Goal: Task Accomplishment & Management: Manage account settings

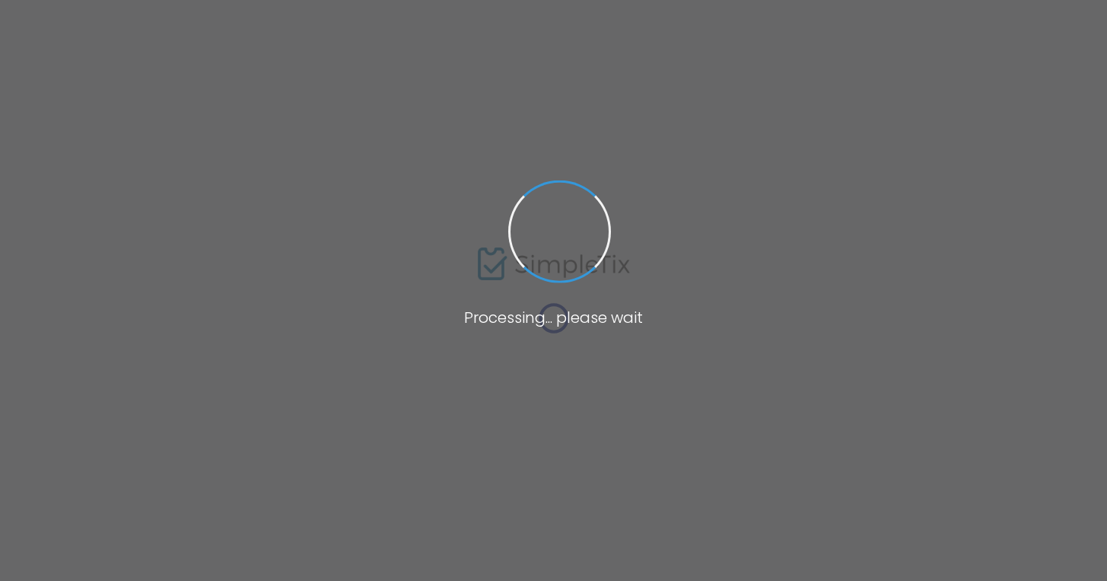
type input "Your Tickets: CBE High Holy Days 5786"
type textarea "High Holy Days 2025 / 5786 Hosted at the [GEOGRAPHIC_DATA] Join us in [GEOGRAPH…"
type input "Buy Tickets"
checkbox input "true"
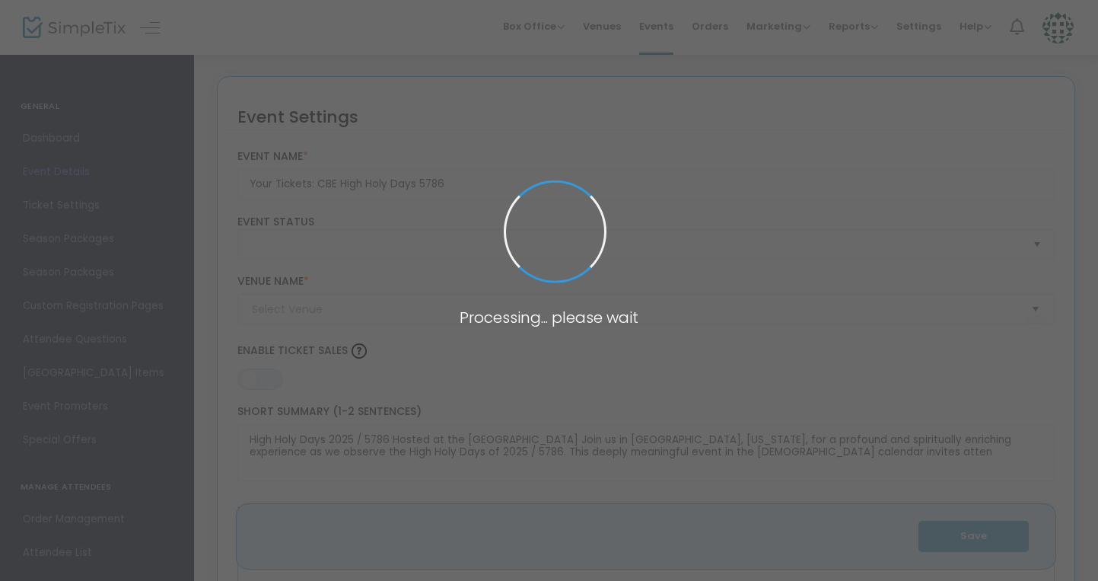
type input "CBE Sanctuary"
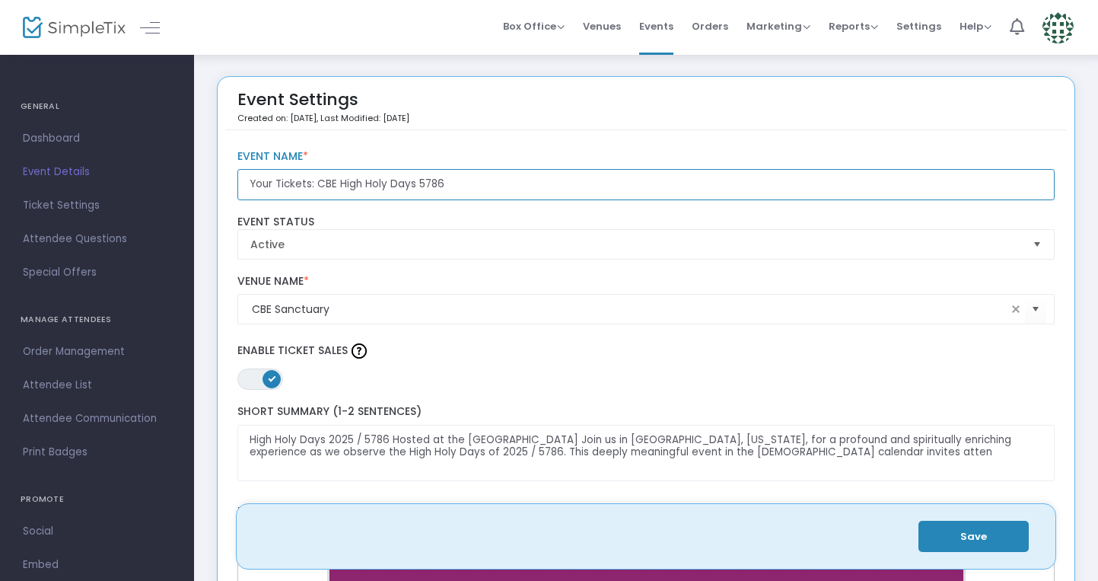
click at [243, 184] on input "Your Tickets: CBE High Holy Days 5786" at bounding box center [646, 184] width 818 height 31
click at [315, 186] on input "Your Tickets: CBE High Holy Days 5786" at bounding box center [646, 184] width 818 height 31
drag, startPoint x: 338, startPoint y: 186, endPoint x: 413, endPoint y: 180, distance: 75.5
click at [413, 180] on input "Your Tickets: CBE High Holy Days 5786" at bounding box center [646, 184] width 818 height 31
drag, startPoint x: 315, startPoint y: 184, endPoint x: 193, endPoint y: 183, distance: 122.5
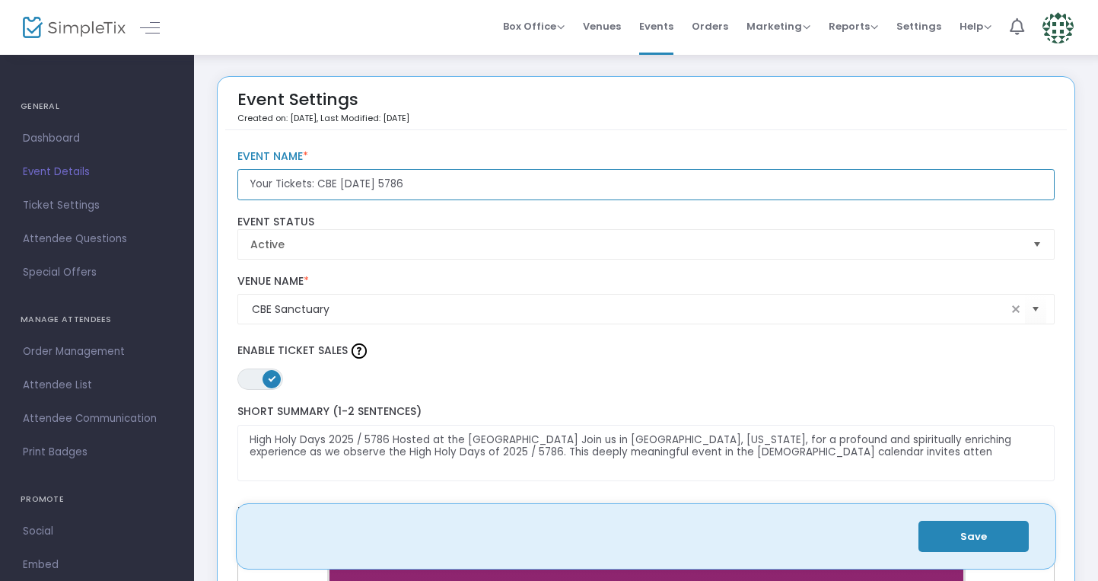
click at [393, 185] on input "[DATE] @ CBE 5786" at bounding box center [646, 184] width 818 height 31
type input "[DATE] @ CBE 5786: Your Tickets"
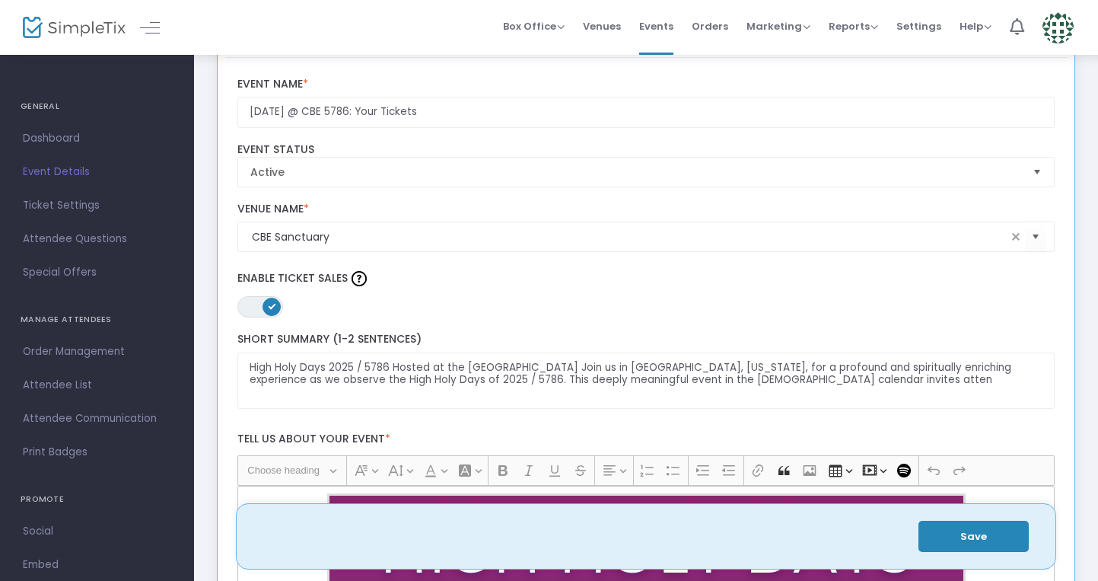
scroll to position [91, 0]
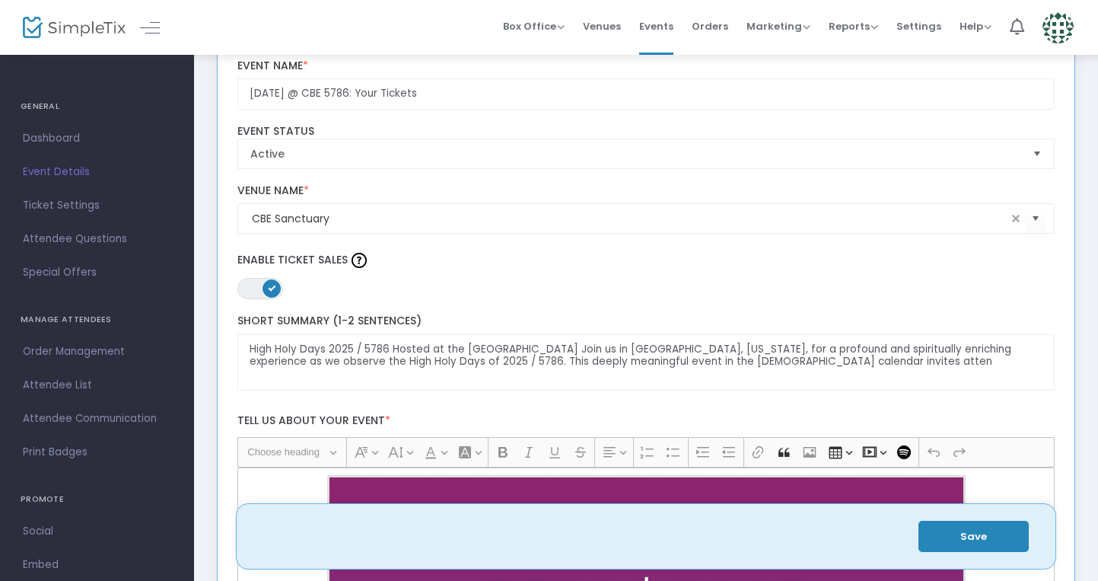
click at [957, 540] on button "Save" at bounding box center [974, 536] width 110 height 31
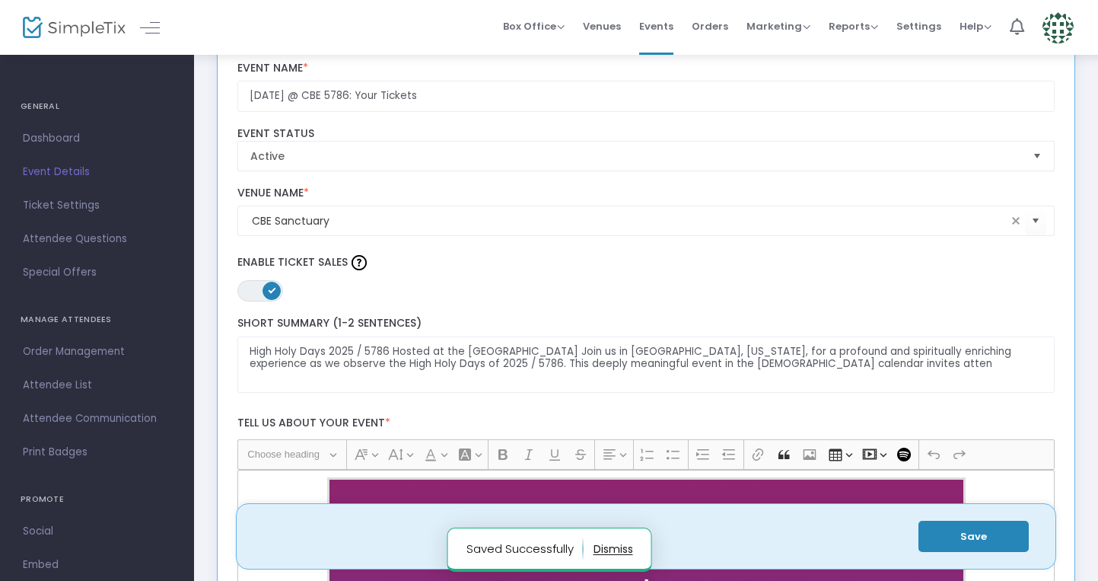
scroll to position [0, 0]
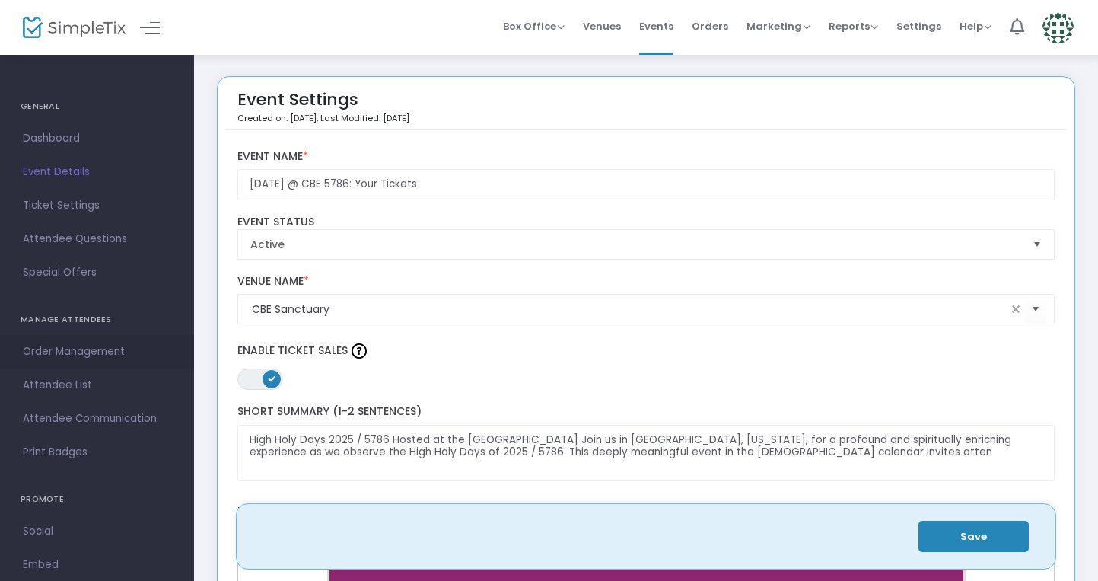
click at [78, 352] on span "Order Management" at bounding box center [97, 352] width 148 height 20
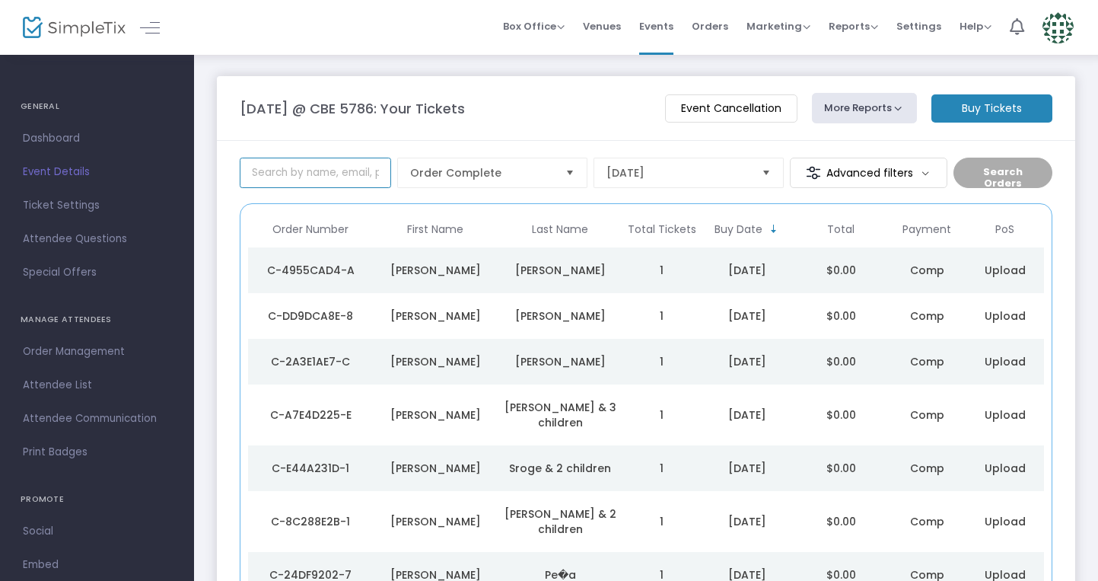
click at [345, 180] on input at bounding box center [315, 173] width 151 height 30
type input "[PERSON_NAME]"
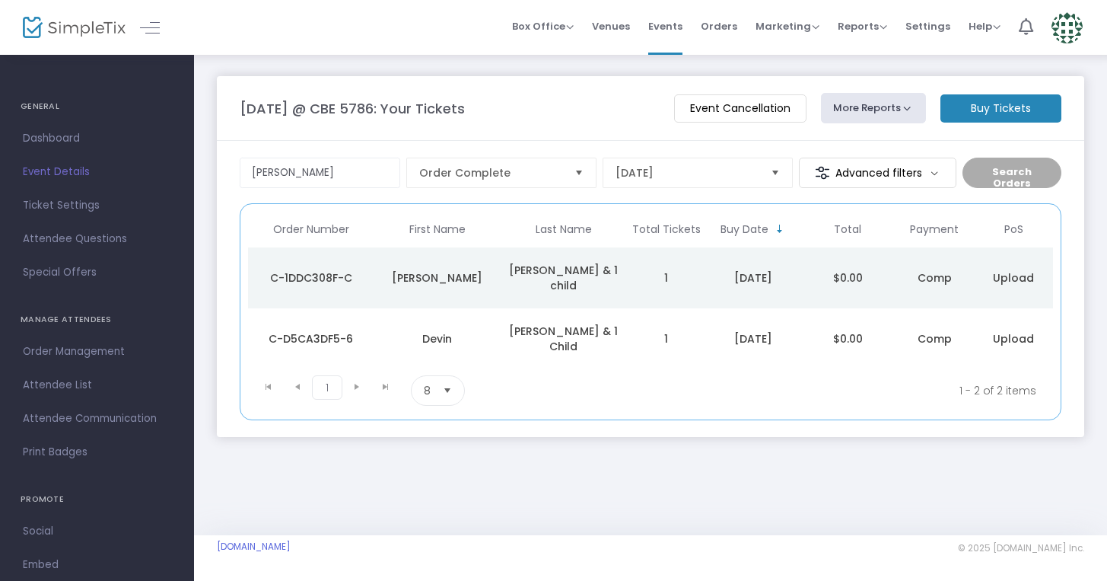
click at [336, 270] on div "C-1DDC308F-C" at bounding box center [311, 277] width 119 height 15
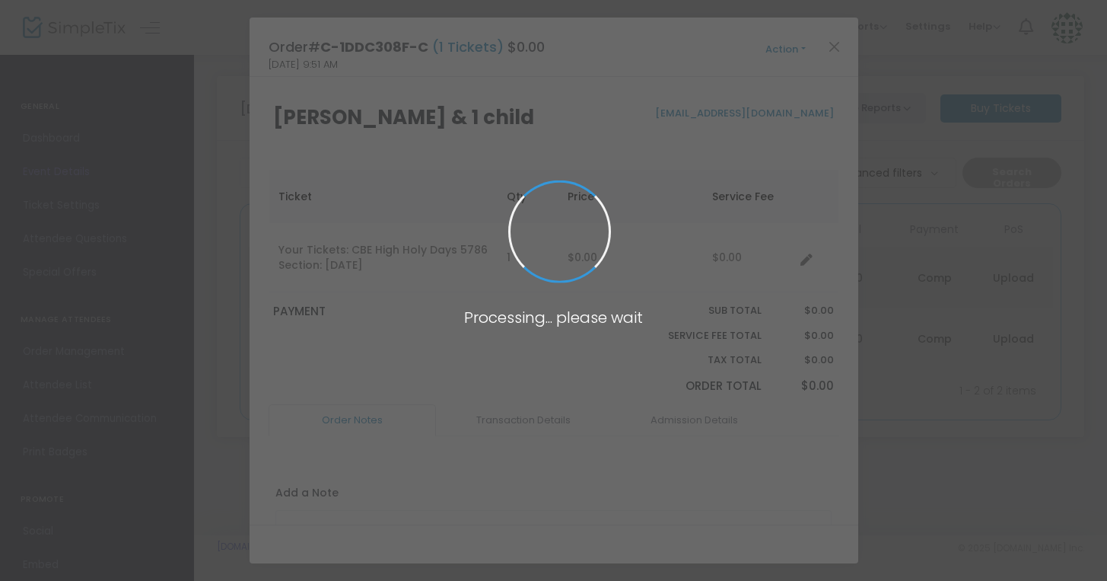
click at [336, 269] on span at bounding box center [553, 290] width 1107 height 581
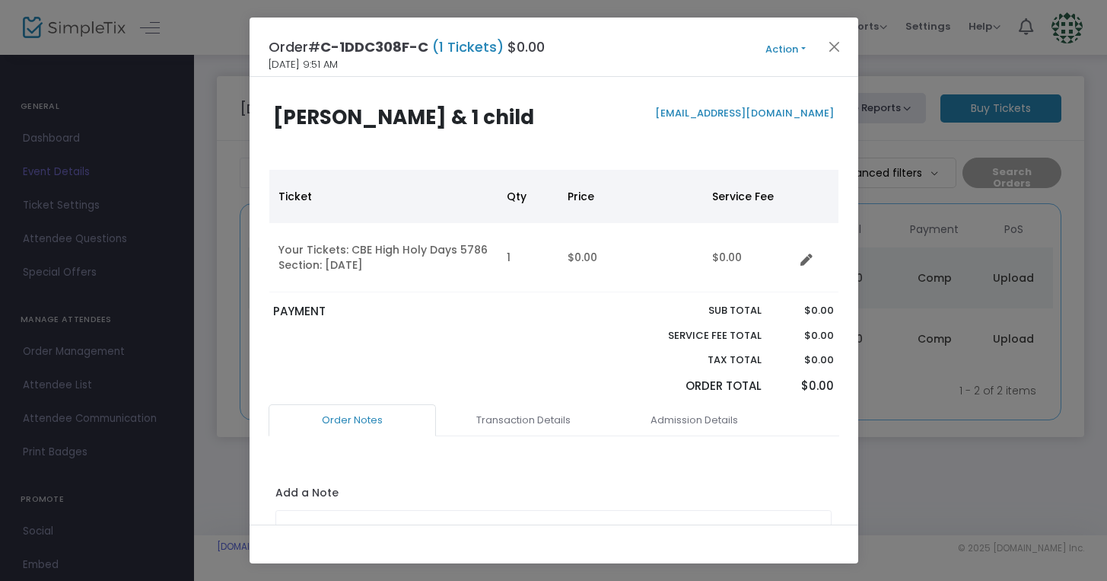
click at [789, 51] on button "Action" at bounding box center [785, 49] width 91 height 17
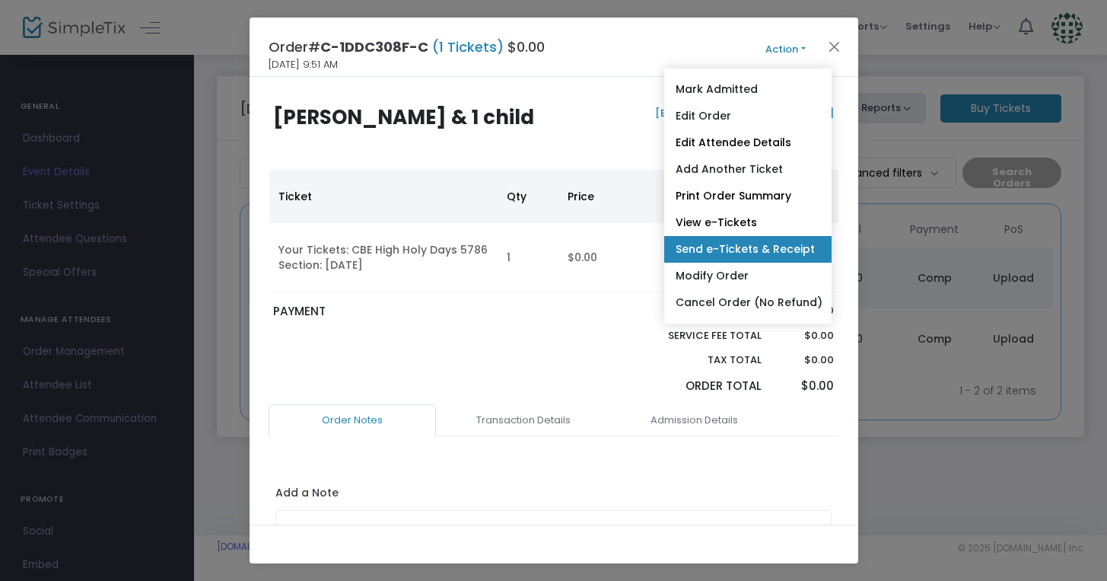
click at [772, 249] on link "Send e-Tickets & Receipt" at bounding box center [747, 249] width 167 height 27
type input "[EMAIL_ADDRESS][DOMAIN_NAME]"
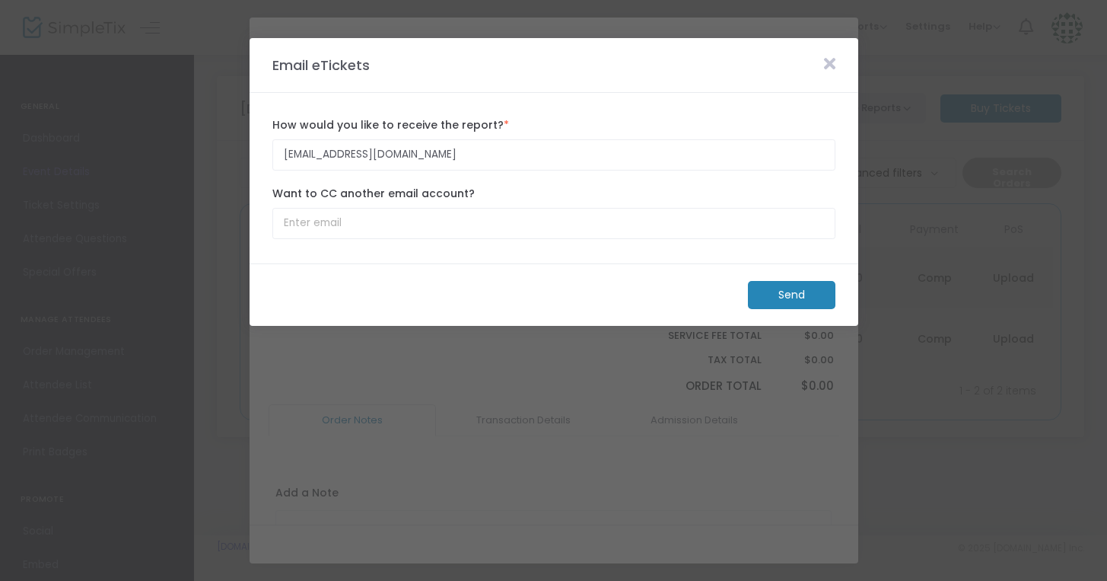
click at [799, 289] on m-button "Send" at bounding box center [792, 295] width 88 height 28
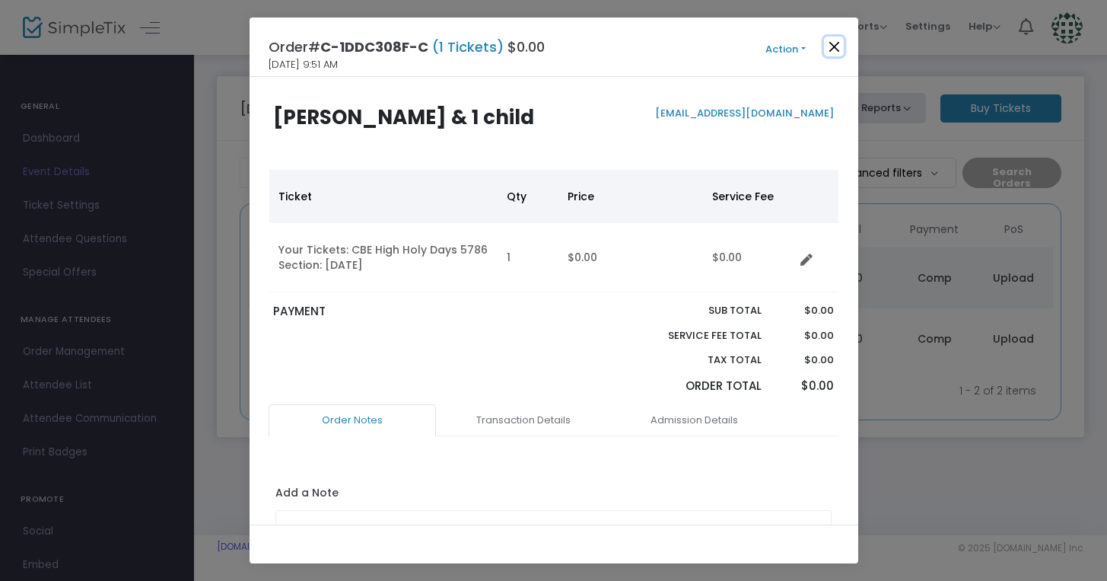
click at [837, 42] on button "Close" at bounding box center [834, 47] width 20 height 20
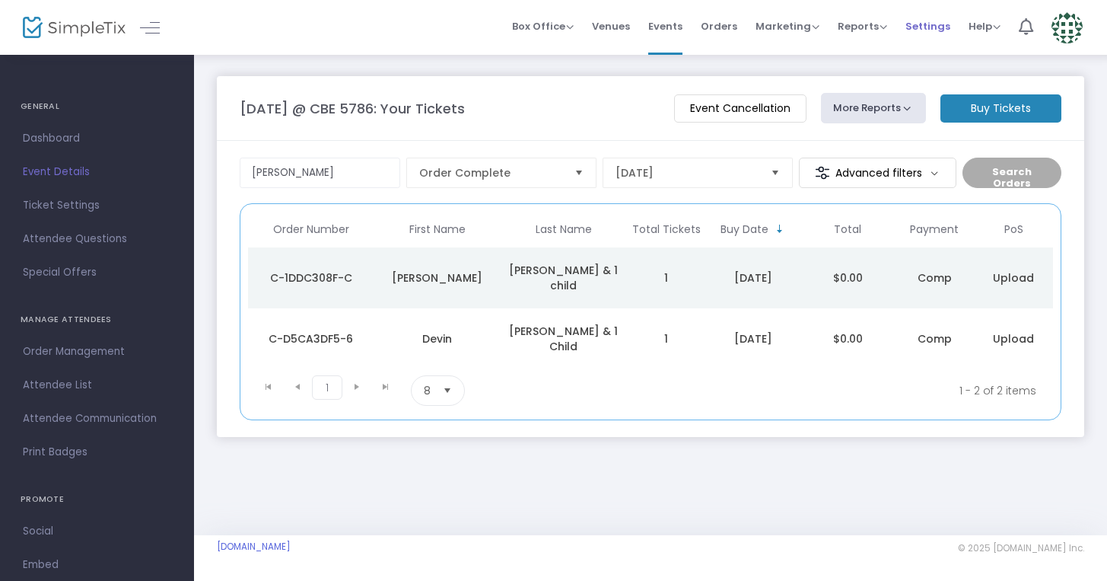
click at [927, 24] on span "Settings" at bounding box center [928, 26] width 45 height 39
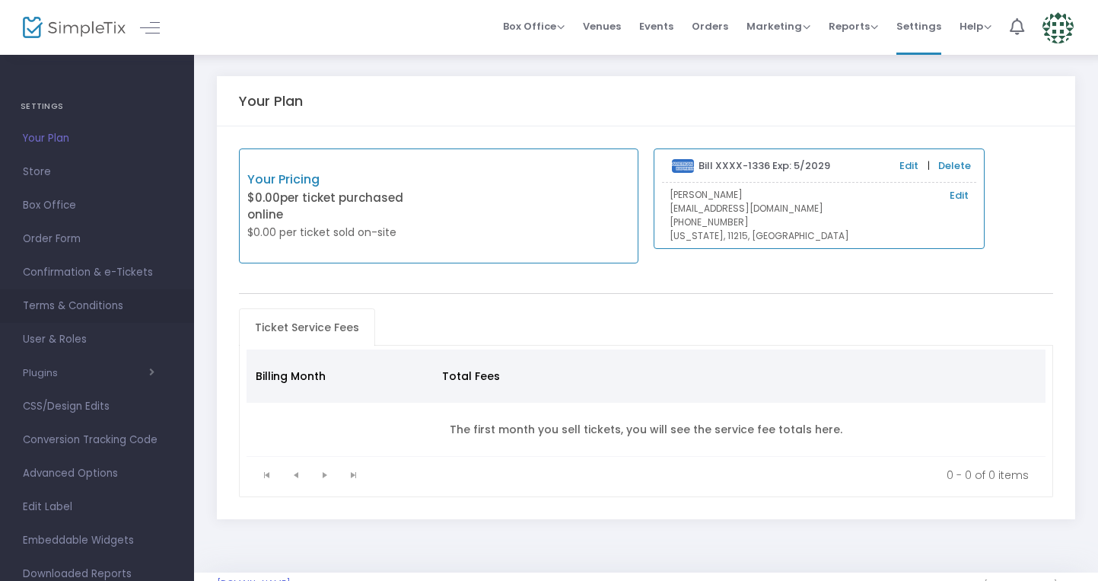
scroll to position [43, 0]
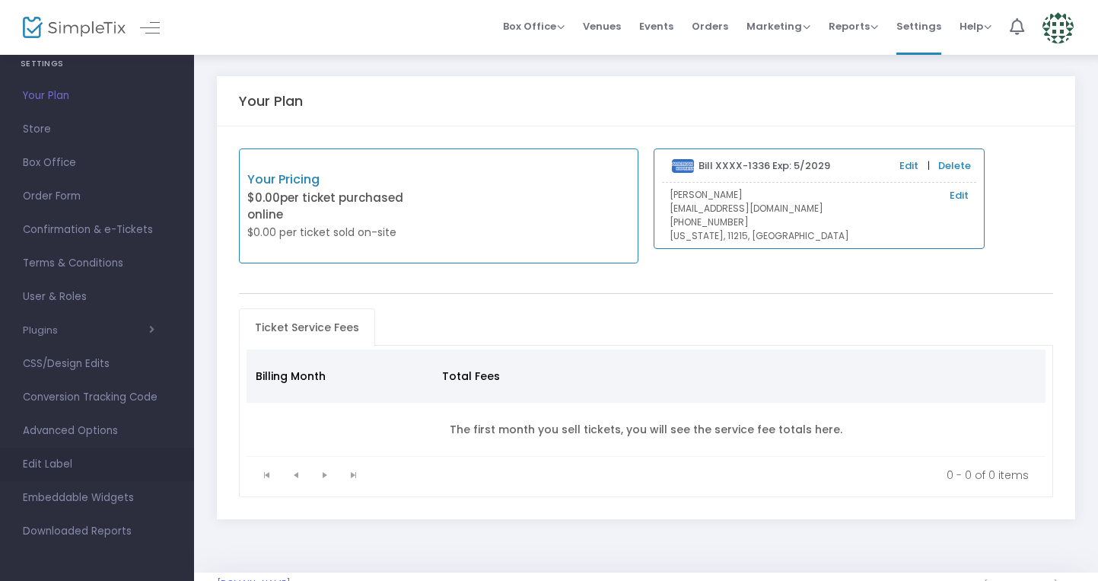
click at [43, 458] on span "Edit Label" at bounding box center [97, 464] width 148 height 20
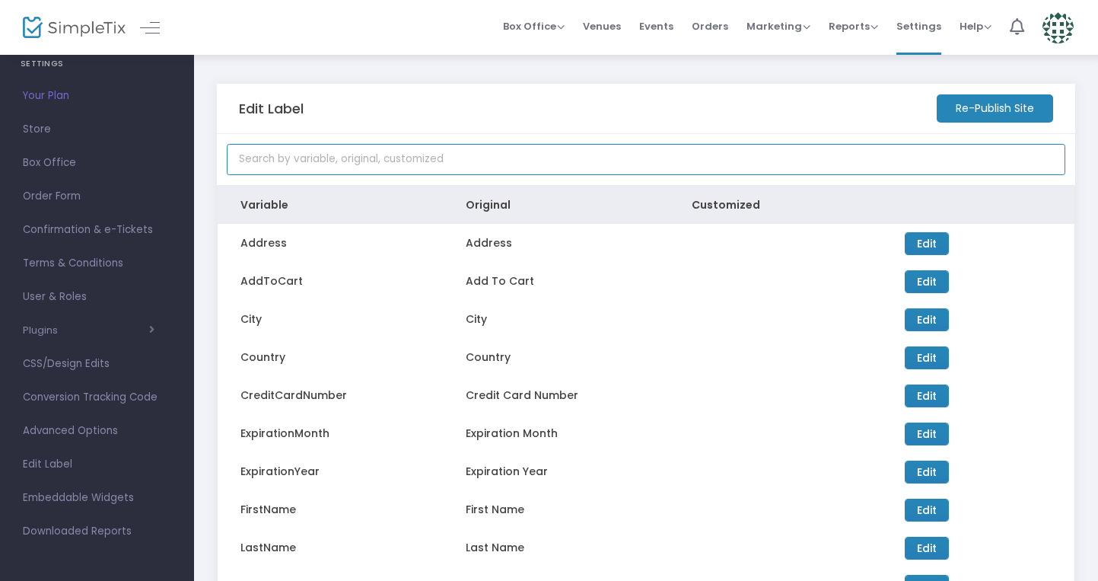
click at [428, 165] on input at bounding box center [646, 159] width 839 height 31
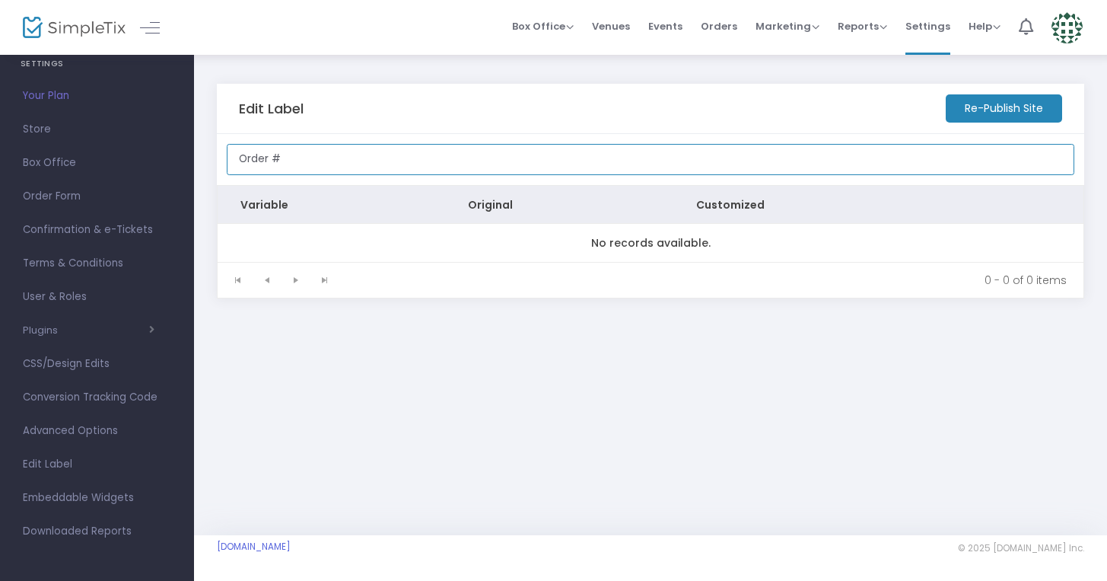
click at [380, 164] on input "Order #" at bounding box center [651, 159] width 848 height 31
type input "Order"
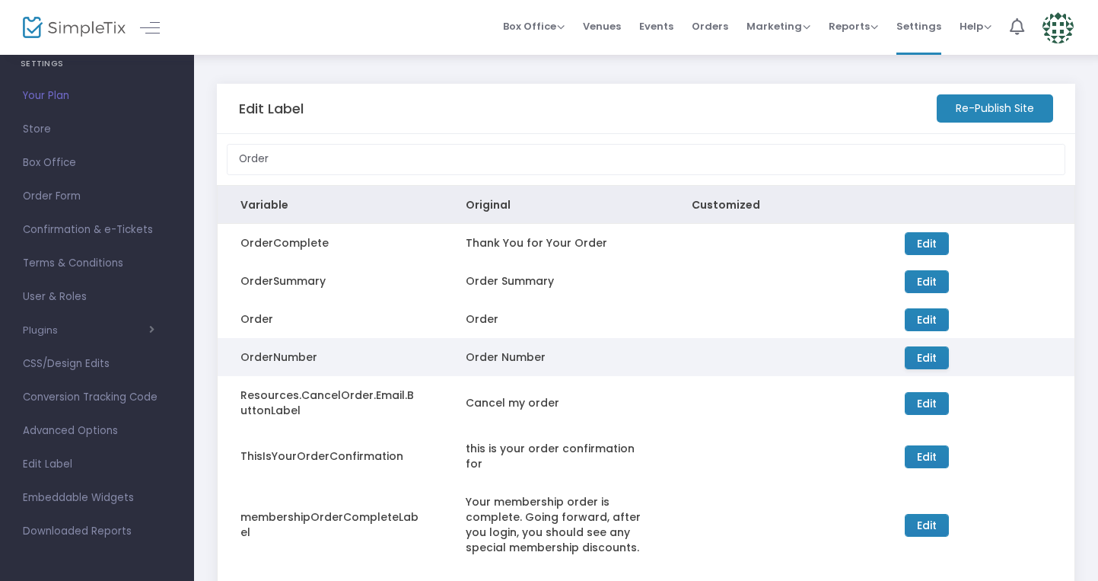
click at [938, 357] on button "Edit" at bounding box center [927, 357] width 44 height 23
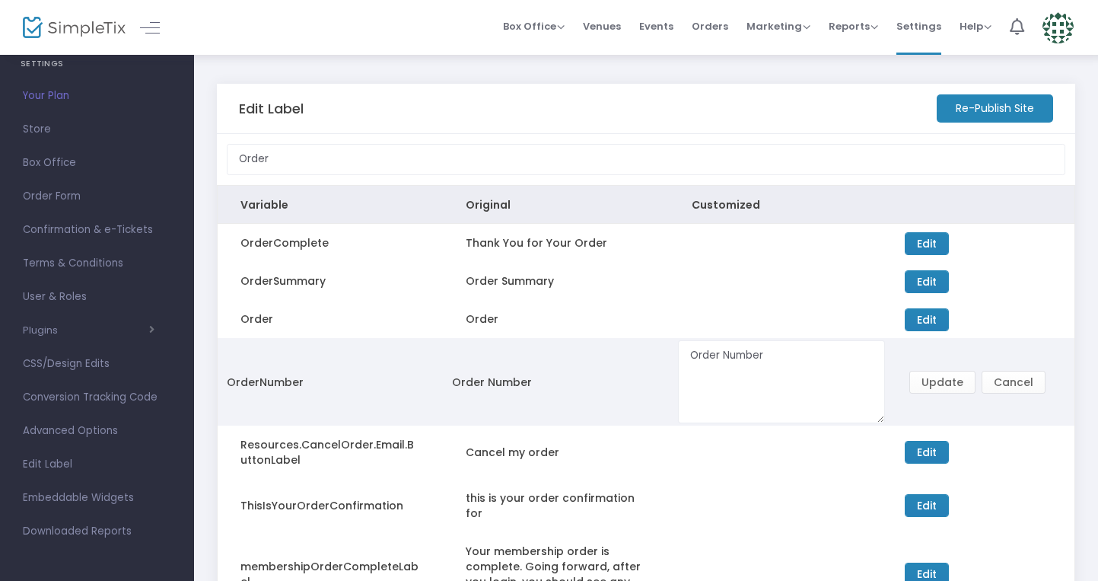
drag, startPoint x: 772, startPoint y: 356, endPoint x: 679, endPoint y: 352, distance: 93.7
click at [679, 352] on textarea "Order Number" at bounding box center [781, 381] width 207 height 82
type textarea "Ticket Number"
click at [957, 387] on button "Update" at bounding box center [942, 382] width 66 height 23
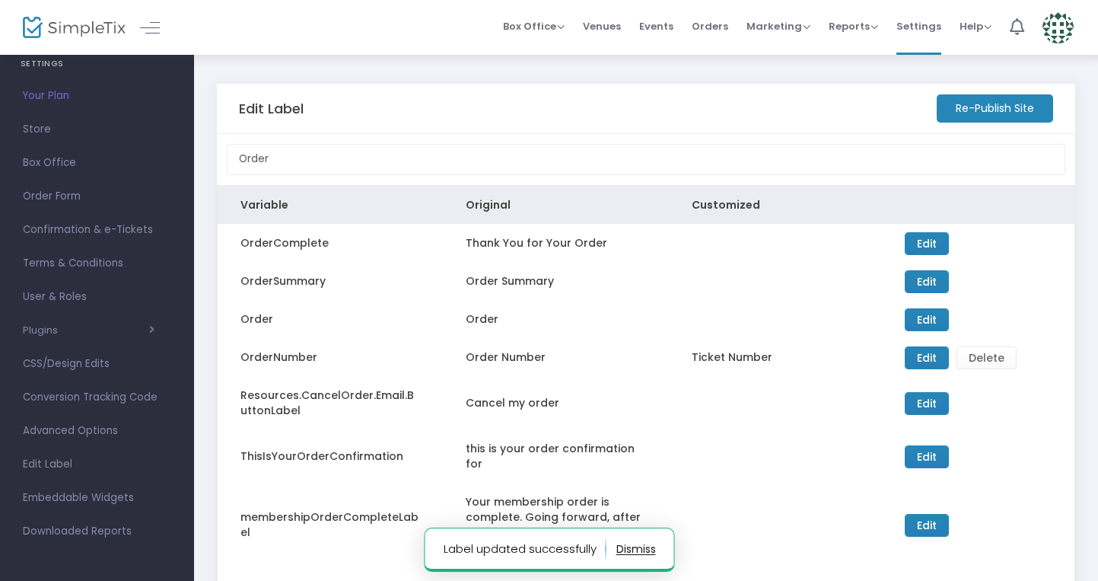
click at [957, 109] on m-button "Re-Publish Site" at bounding box center [995, 108] width 116 height 28
